Goal: Task Accomplishment & Management: Use online tool/utility

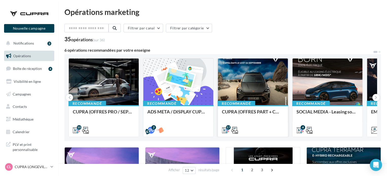
click at [249, 90] on div at bounding box center [253, 82] width 70 height 47
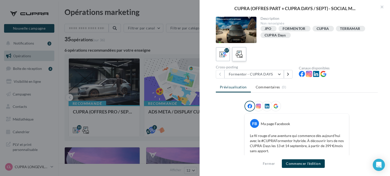
click at [239, 55] on icon at bounding box center [239, 54] width 7 height 7
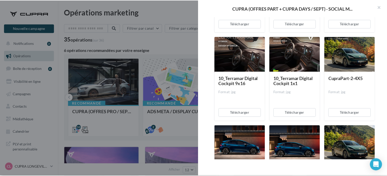
scroll to position [603, 0]
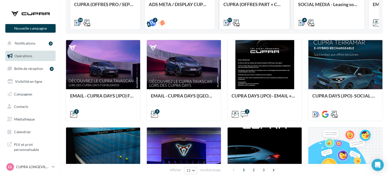
scroll to position [108, 0]
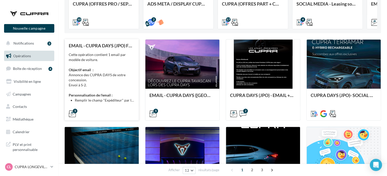
click at [113, 86] on div "Cette opération contient 1 email par modèle de voiture. Objectif email : Annonc…" at bounding box center [102, 77] width 66 height 51
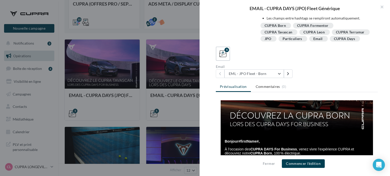
scroll to position [67, 0]
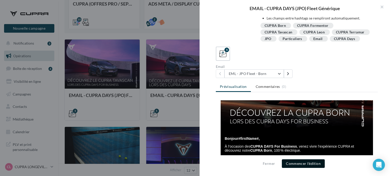
click at [307, 166] on button "Commencer l'édition" at bounding box center [303, 164] width 43 height 9
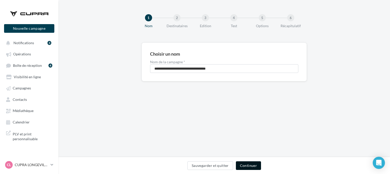
click at [256, 165] on button "Continuer" at bounding box center [248, 165] width 25 height 9
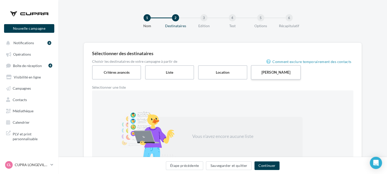
click at [296, 73] on label "[PERSON_NAME]" at bounding box center [276, 72] width 50 height 14
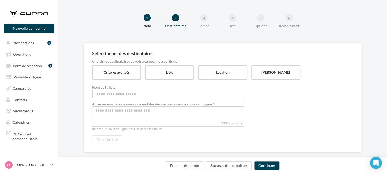
click at [117, 96] on input "Nom de la liste" at bounding box center [168, 94] width 152 height 9
click at [110, 112] on input "Select box" at bounding box center [168, 111] width 150 height 6
type input "**********"
click at [153, 140] on div "**********" at bounding box center [168, 115] width 152 height 58
click at [127, 109] on input "Select box" at bounding box center [168, 111] width 150 height 6
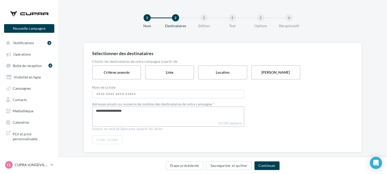
type input "**********"
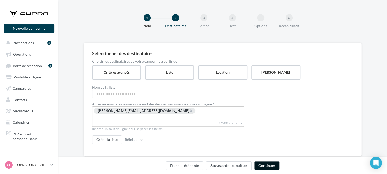
click at [262, 166] on button "Continuer" at bounding box center [267, 165] width 25 height 9
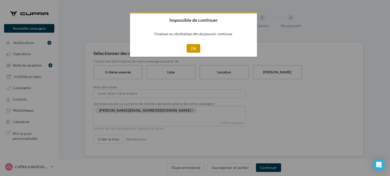
click at [197, 49] on button "OK" at bounding box center [194, 48] width 14 height 9
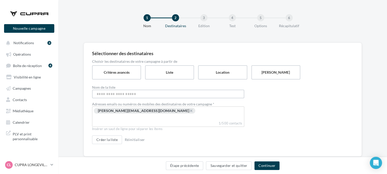
click at [174, 96] on input "Nom de la liste" at bounding box center [168, 94] width 152 height 9
type input "****"
click at [196, 110] on input "Select box" at bounding box center [215, 111] width 38 height 6
click at [266, 165] on button "Continuer" at bounding box center [267, 165] width 25 height 9
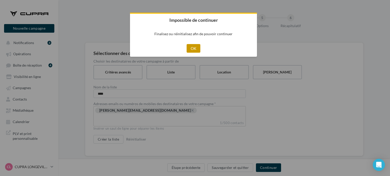
click at [191, 50] on button "OK" at bounding box center [194, 48] width 14 height 9
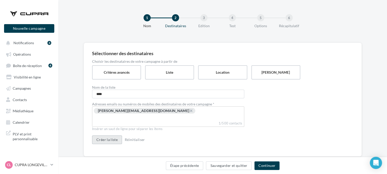
click at [110, 140] on button "Créer la liste" at bounding box center [107, 139] width 30 height 9
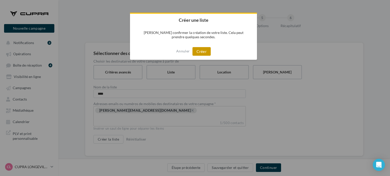
click at [205, 55] on button "Créer" at bounding box center [201, 51] width 18 height 9
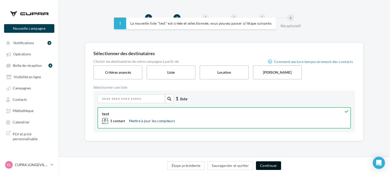
click at [272, 169] on button "Continuer" at bounding box center [268, 165] width 25 height 9
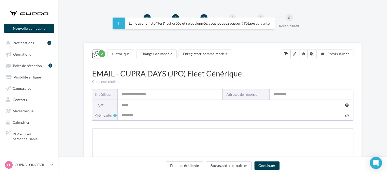
type input "**********"
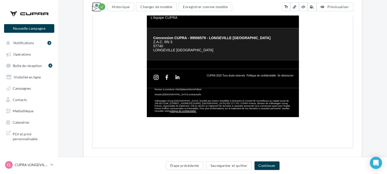
scroll to position [281, 0]
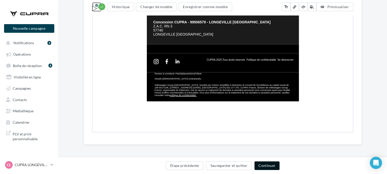
click at [262, 162] on button "Continuer" at bounding box center [267, 165] width 25 height 9
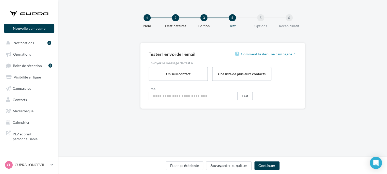
type input "**********"
click at [245, 98] on button "Test" at bounding box center [246, 96] width 15 height 9
click at [26, 110] on span "Médiathèque" at bounding box center [23, 111] width 21 height 4
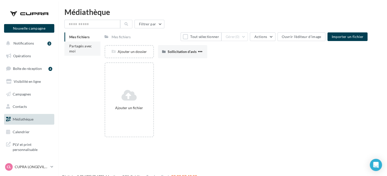
click at [76, 44] on li "Partagés avec moi" at bounding box center [82, 49] width 36 height 14
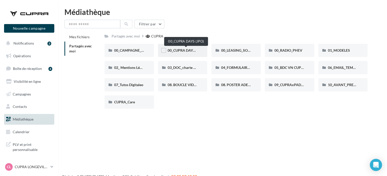
click at [185, 49] on span "00_CUPRA DAYS (JPO)" at bounding box center [186, 50] width 37 height 4
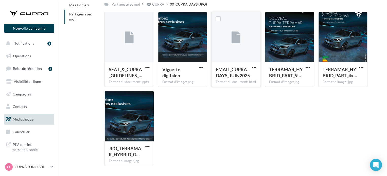
scroll to position [32, 0]
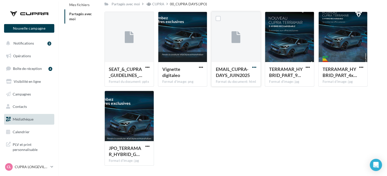
click at [253, 66] on span "button" at bounding box center [254, 67] width 4 height 4
click at [229, 76] on button "Télécharger" at bounding box center [232, 77] width 51 height 13
